Goal: Task Accomplishment & Management: Manage account settings

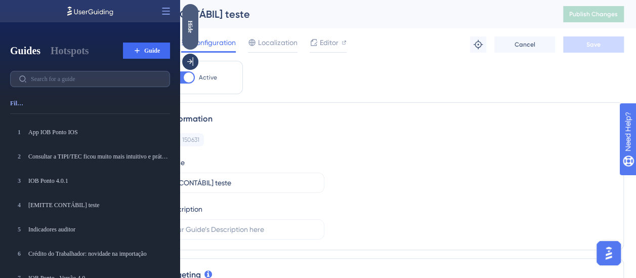
click at [189, 35] on div "Hide" at bounding box center [190, 27] width 16 height 46
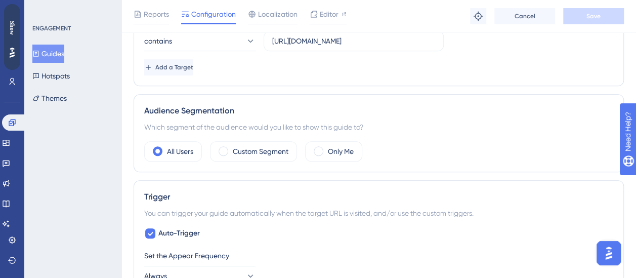
scroll to position [305, 0]
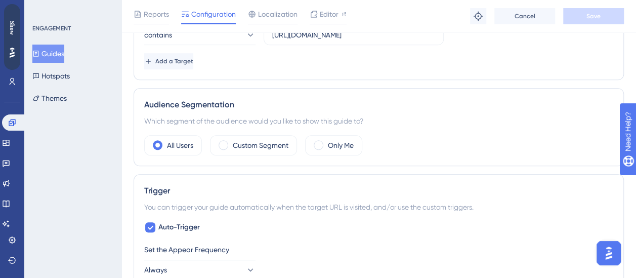
click at [235, 153] on div "Audience Segmentation Which segment of the audience would you like to show this…" at bounding box center [379, 127] width 490 height 78
click at [230, 146] on div "Custom Segment" at bounding box center [253, 145] width 87 height 20
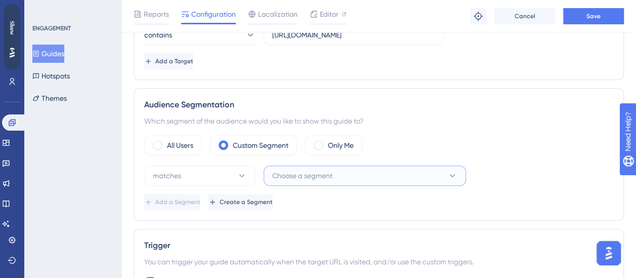
click at [368, 182] on button "Choose a segment" at bounding box center [365, 175] width 202 height 20
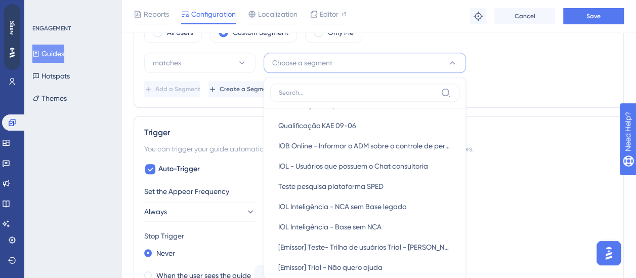
scroll to position [0, 0]
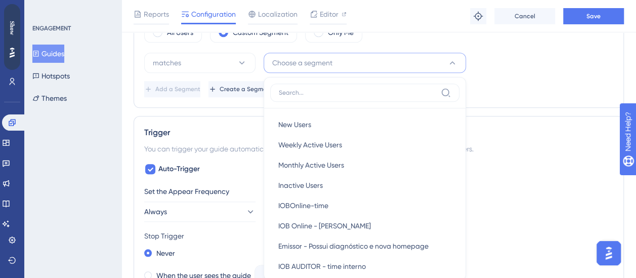
click at [516, 63] on div "matches Choose a segment New Users New Users Weekly Active Users Weekly Active …" at bounding box center [378, 63] width 469 height 20
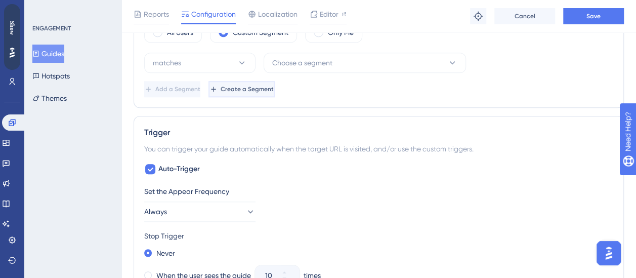
click at [268, 92] on button "Create a Segment" at bounding box center [241, 89] width 66 height 16
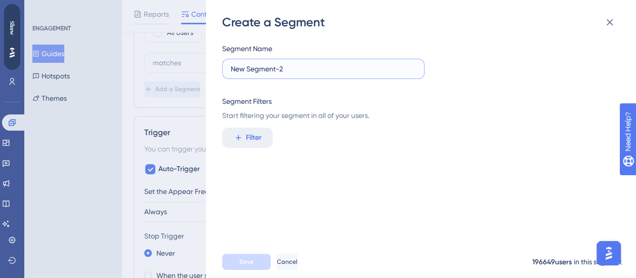
click at [320, 73] on input "New Segment-2" at bounding box center [323, 68] width 185 height 11
click at [253, 133] on span "Filter" at bounding box center [254, 138] width 16 height 12
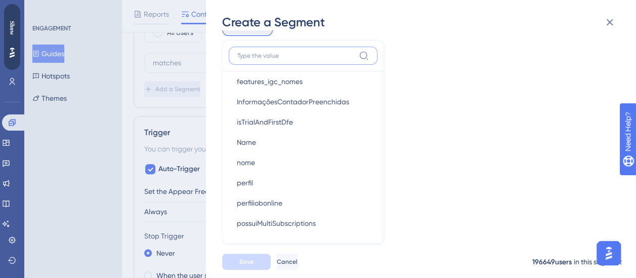
scroll to position [1313, 0]
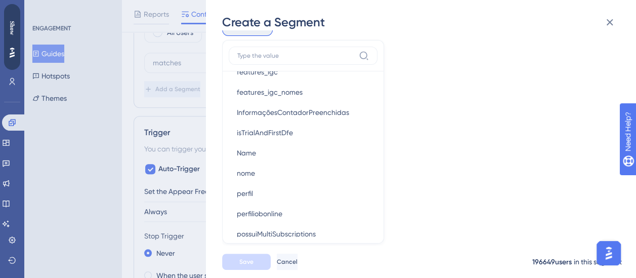
click at [441, 196] on div "Segment Name New Segment-2 Segment Filters Start filtering your segment in all …" at bounding box center [426, 137] width 408 height 215
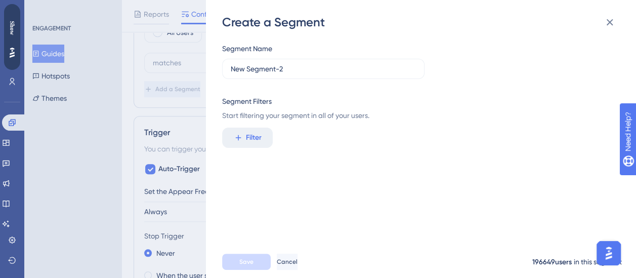
click at [186, 154] on div "Create a Segment Segment Name New Segment-2 Segment Filters Start filtering you…" at bounding box center [318, 139] width 636 height 278
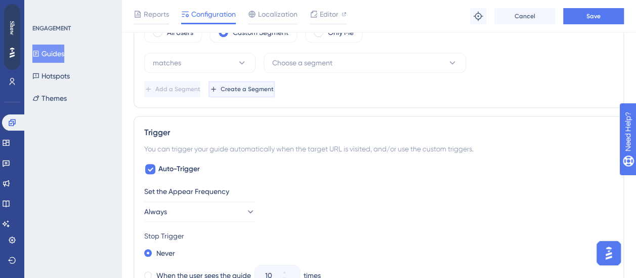
click at [274, 87] on span "Create a Segment" at bounding box center [247, 89] width 53 height 8
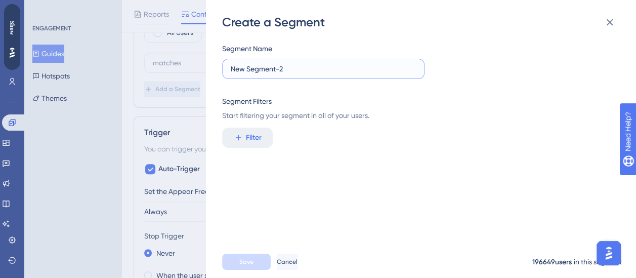
click at [303, 64] on input "New Segment-2" at bounding box center [323, 68] width 185 height 11
click at [250, 138] on span "Filter" at bounding box center [254, 138] width 16 height 12
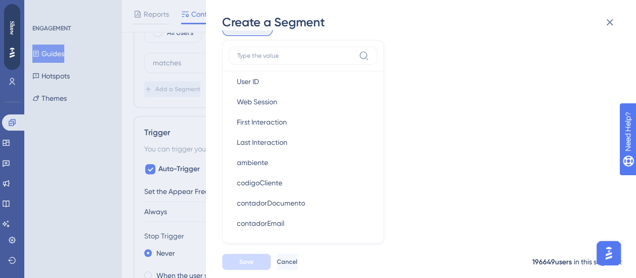
scroll to position [523, 0]
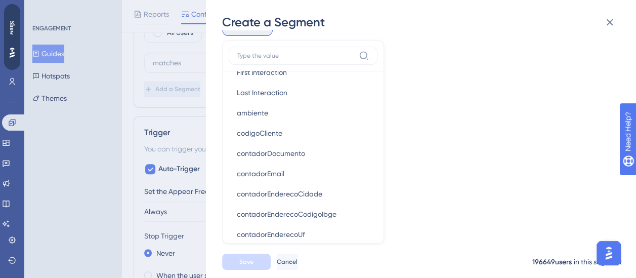
click at [465, 218] on div "Segment Name New Segment-2 Segment Filters Start filtering your segment in all …" at bounding box center [426, 137] width 408 height 215
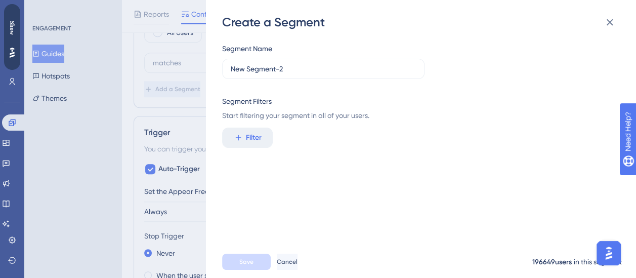
scroll to position [0, 0]
click at [246, 142] on span "Filter" at bounding box center [254, 138] width 16 height 12
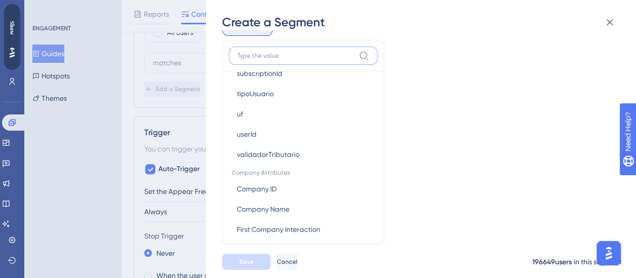
scroll to position [1562, 0]
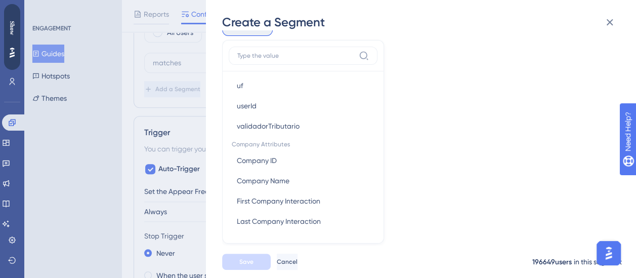
click at [60, 180] on div "Create a Segment Segment Name New Segment-2 Segment Filters Start filtering you…" at bounding box center [318, 139] width 636 height 278
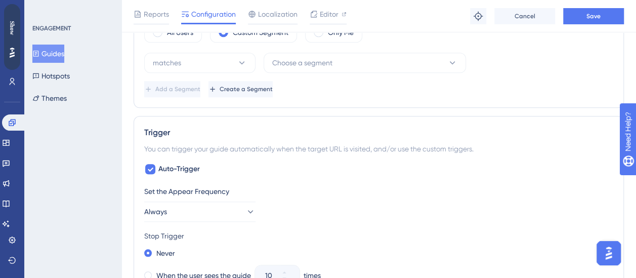
click at [60, 180] on div "ENGAGEMENT Guides Hotspots Themes" at bounding box center [72, 139] width 97 height 278
click at [313, 60] on span "Choose a segment" at bounding box center [302, 63] width 60 height 12
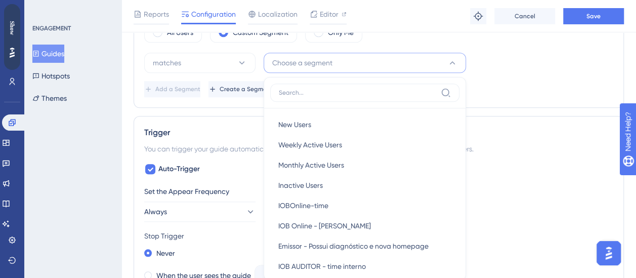
click at [500, 90] on div "Add a Segment Create a Segment" at bounding box center [378, 89] width 469 height 16
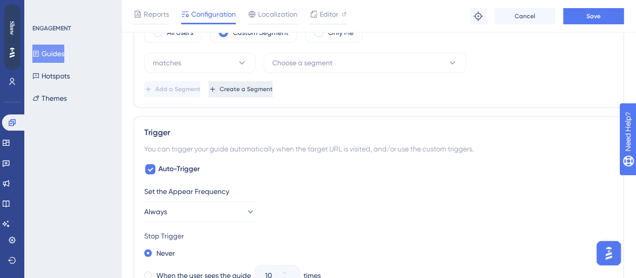
click at [273, 90] on button "Create a Segment" at bounding box center [240, 89] width 64 height 16
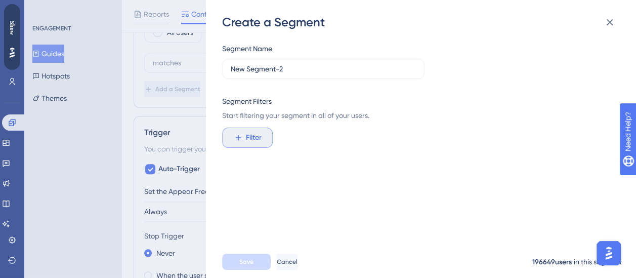
click at [258, 136] on span "Filter" at bounding box center [254, 138] width 16 height 12
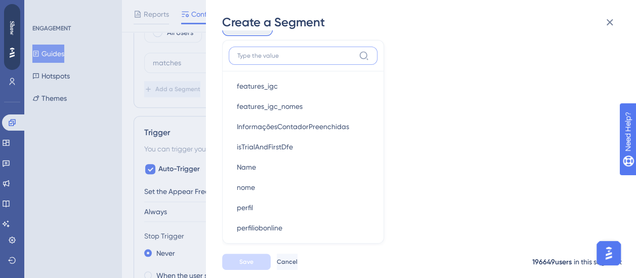
scroll to position [1316, 0]
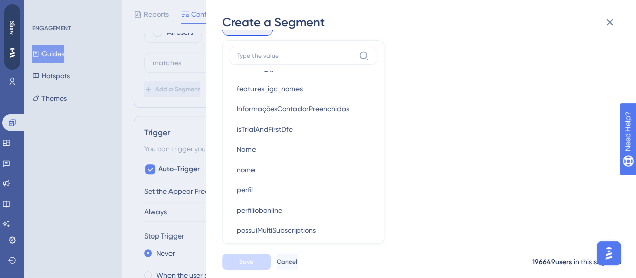
click at [462, 180] on div "Segment Name New Segment-2 Segment Filters Start filtering your segment in all …" at bounding box center [426, 137] width 408 height 215
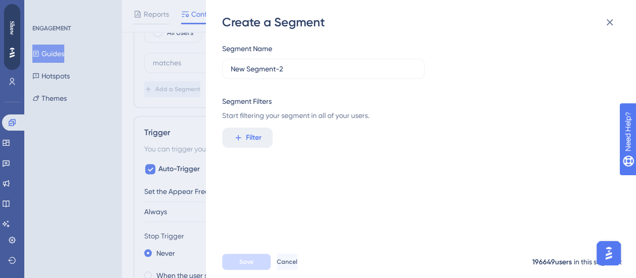
scroll to position [0, 0]
click at [187, 116] on div "Create a Segment Segment Name New Segment-2 Segment Filters Start filtering you…" at bounding box center [318, 139] width 636 height 278
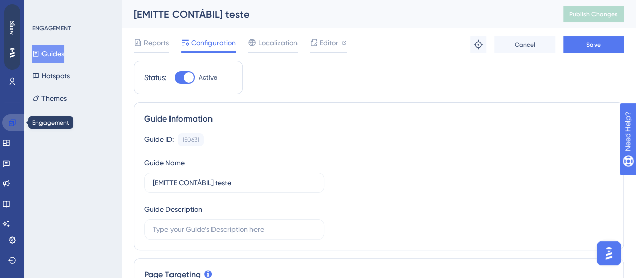
click at [10, 126] on link at bounding box center [14, 122] width 24 height 16
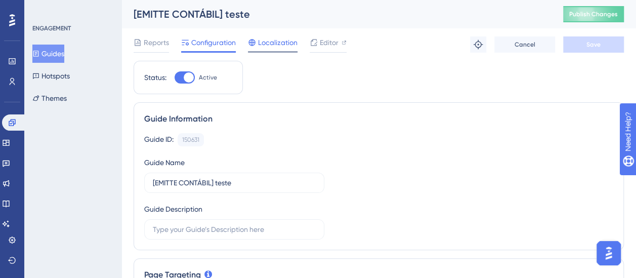
click at [271, 44] on span "Localization" at bounding box center [277, 42] width 39 height 12
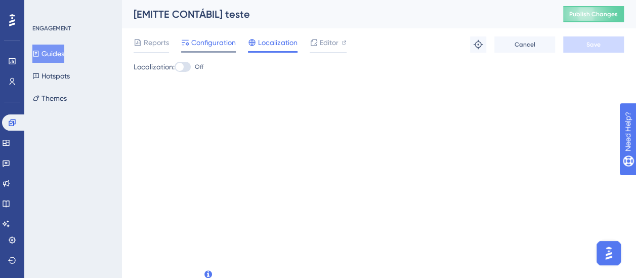
click at [216, 39] on span "Configuration" at bounding box center [213, 42] width 45 height 12
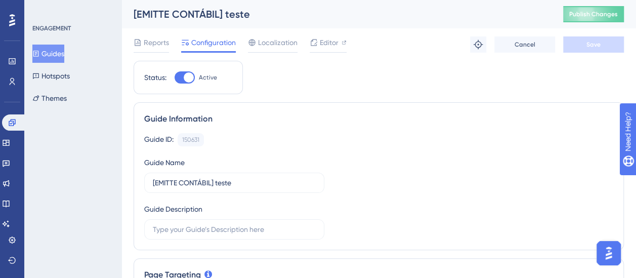
click at [153, 42] on span "Reports" at bounding box center [156, 42] width 25 height 12
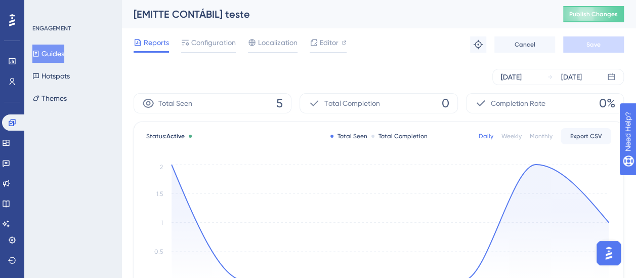
click at [171, 166] on icon "Sep 4 Sep 5 Sep 6 Sep 7 Sep 8 Sep 9 Sep 10 0 0.5 1 1.5 2" at bounding box center [378, 230] width 465 height 136
click at [172, 165] on circle at bounding box center [171, 164] width 4 height 4
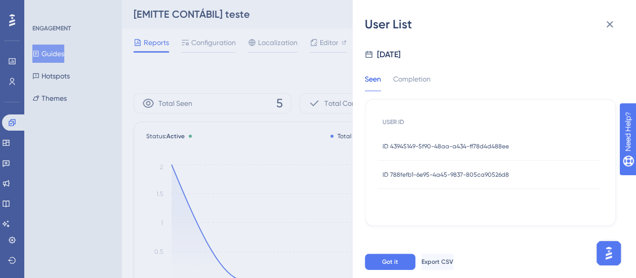
click at [454, 142] on span "ID 43945149-5f90-48aa-a434-ff78d4d488ee" at bounding box center [445, 146] width 126 height 8
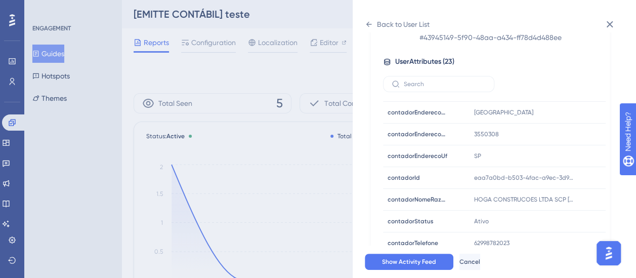
scroll to position [348, 0]
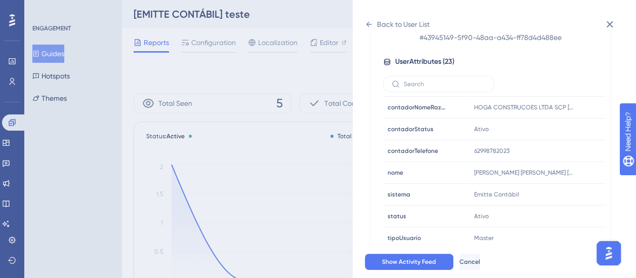
click at [295, 199] on div "Back to User List User Details - # 43945149-5f90-48aa-a434-ff78d4d488ee User At…" at bounding box center [318, 139] width 636 height 278
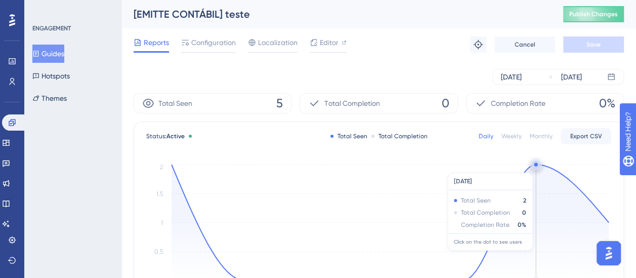
click at [535, 166] on circle at bounding box center [536, 164] width 4 height 4
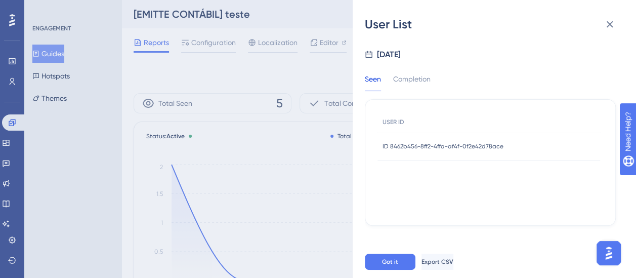
click at [485, 143] on span "ID 8462b456-8ff2-4ffa-af4f-0f2e42d78ace" at bounding box center [442, 146] width 121 height 8
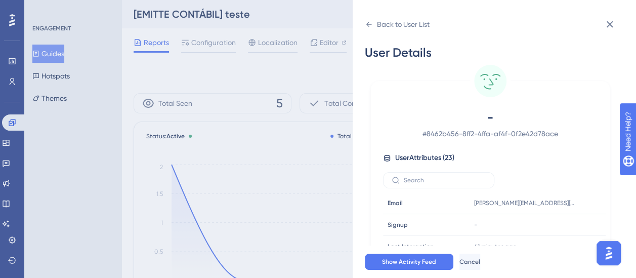
click at [429, 141] on div "- # 8462b456-8ff2-4ffa-af4f-0f2e42d78ace User Attributes ( 23 ) Email Email igo…" at bounding box center [490, 225] width 231 height 232
click at [370, 22] on icon at bounding box center [369, 24] width 8 height 8
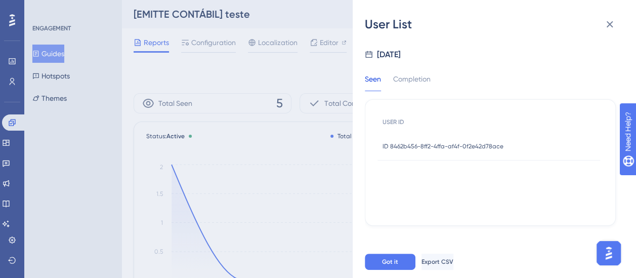
click at [325, 160] on div "User List Sep 9, 2025 Seen Completion USER ID ID 8462b456-8ff2-4ffa-af4f-0f2e42…" at bounding box center [318, 139] width 636 height 278
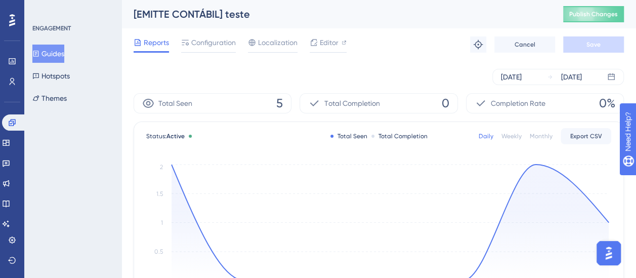
click at [609, 221] on icon "Sep 4 Sep 5 Sep 6 Sep 7 Sep 8 Sep 9 Sep 10 0 0.5 1 1.5 2" at bounding box center [378, 230] width 465 height 136
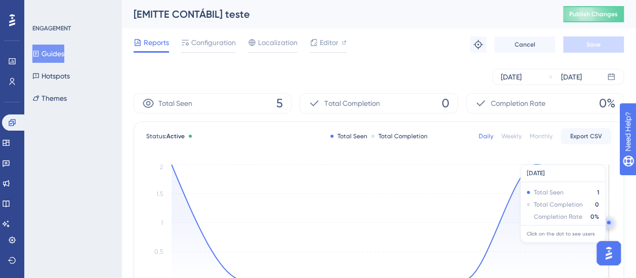
click at [608, 222] on circle at bounding box center [609, 223] width 4 height 4
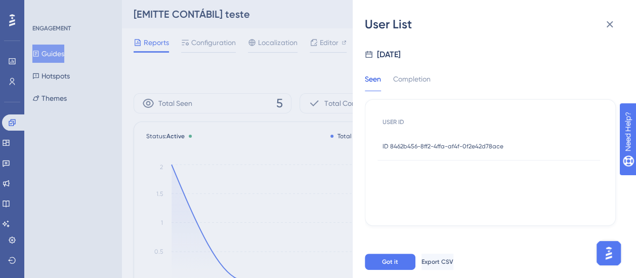
click at [477, 141] on div "ID 8462b456-8ff2-4ffa-af4f-0f2e42d78ace ID 8462b456-8ff2-4ffa-af4f-0f2e42d78ace" at bounding box center [442, 146] width 121 height 28
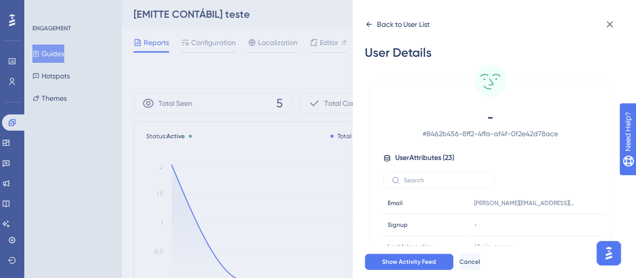
click at [370, 21] on icon at bounding box center [369, 24] width 8 height 8
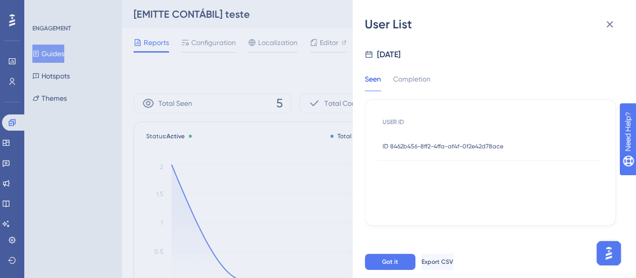
click at [309, 20] on div "User List Sep 10, 2025 Seen Completion USER ID ID 8462b456-8ff2-4ffa-af4f-0f2e4…" at bounding box center [318, 139] width 636 height 278
